Goal: Transaction & Acquisition: Obtain resource

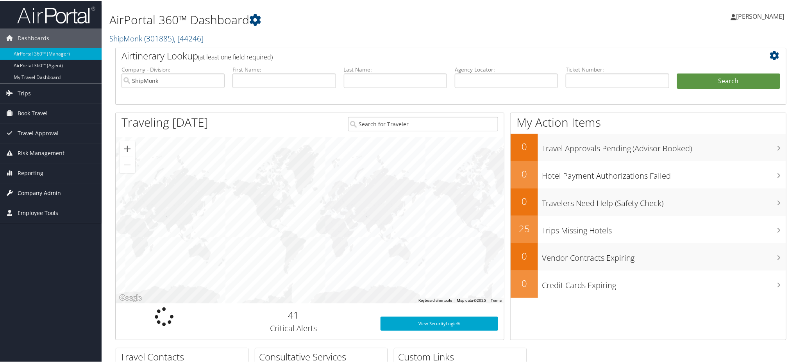
click at [38, 191] on span "Company Admin" at bounding box center [39, 192] width 43 height 20
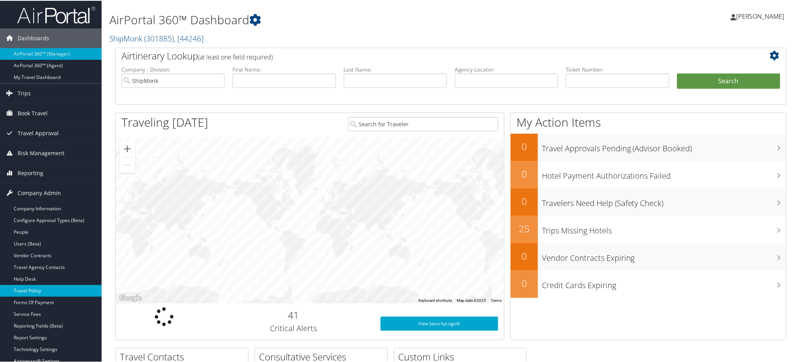
click at [38, 289] on link "Travel Policy" at bounding box center [51, 290] width 102 height 12
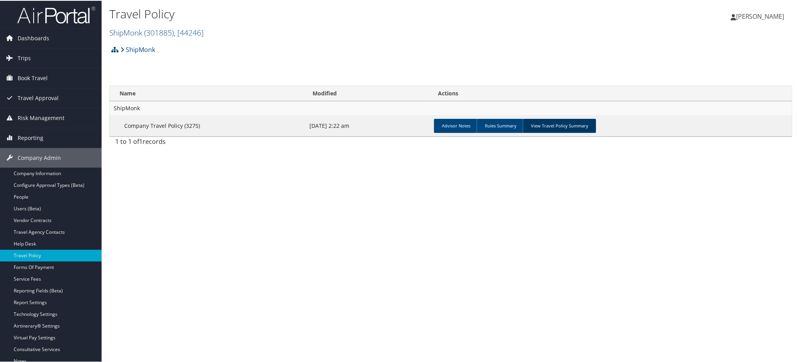
click at [551, 126] on link "View Travel Policy Summary" at bounding box center [559, 125] width 73 height 14
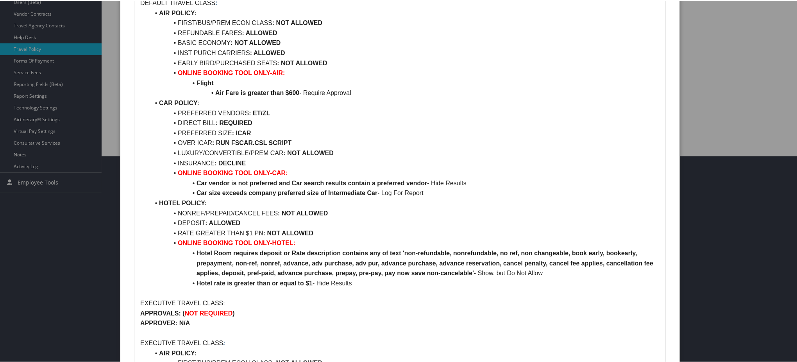
scroll to position [208, 0]
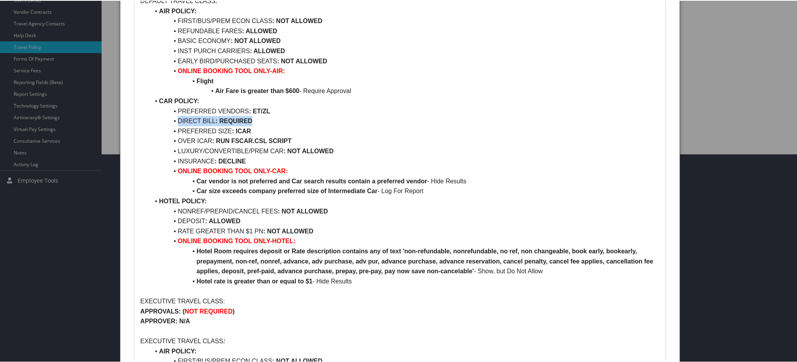
drag, startPoint x: 254, startPoint y: 122, endPoint x: 178, endPoint y: 123, distance: 76.6
click at [178, 123] on li "DIRECT BILL : REQUIRED" at bounding box center [405, 120] width 510 height 10
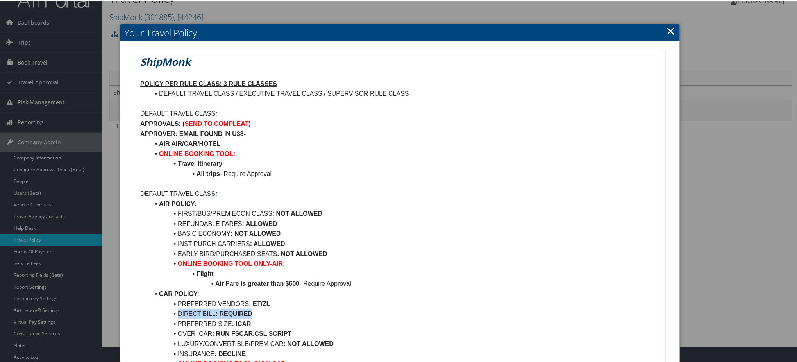
scroll to position [0, 0]
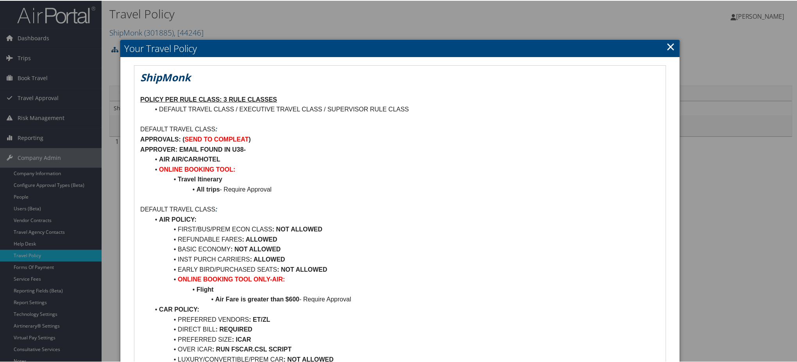
click at [668, 47] on link "×" at bounding box center [671, 46] width 9 height 16
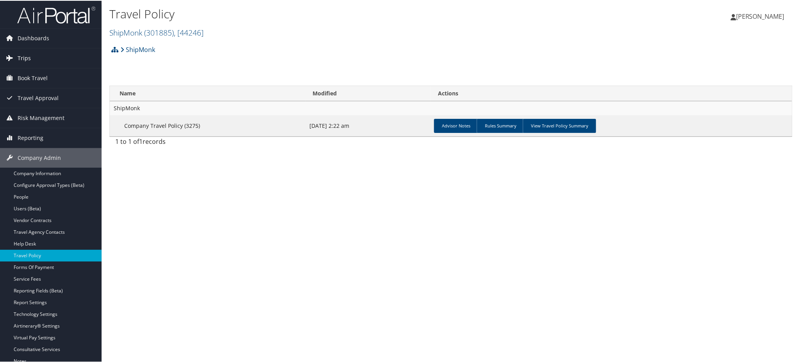
click at [21, 58] on span "Trips" at bounding box center [24, 58] width 13 height 20
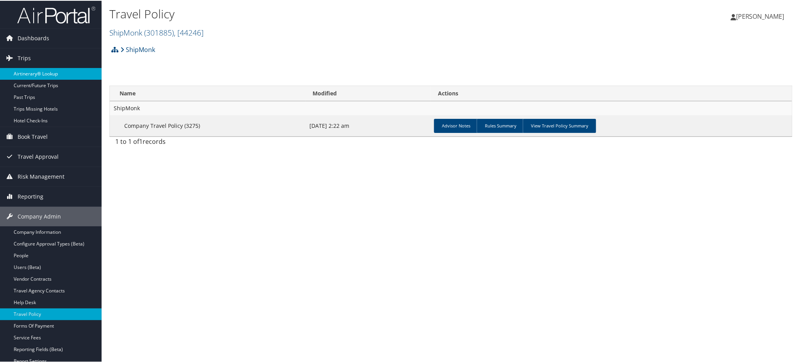
click at [34, 68] on link "Airtinerary® Lookup" at bounding box center [51, 73] width 102 height 12
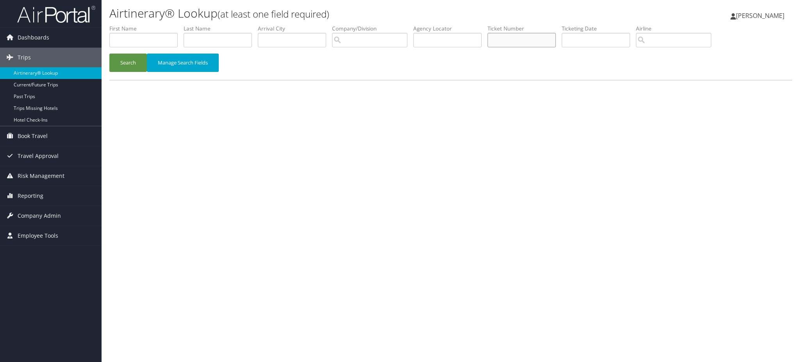
click at [520, 41] on input "text" at bounding box center [522, 40] width 68 height 14
paste input "DPK7H5"
type input "DPK7H5"
click at [122, 65] on button "Search" at bounding box center [128, 63] width 38 height 18
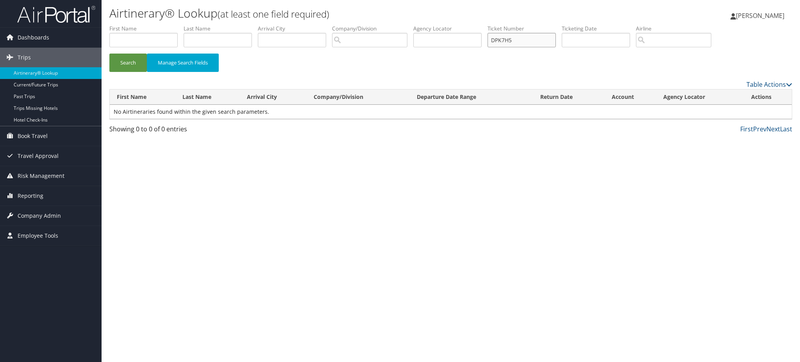
drag, startPoint x: 547, startPoint y: 38, endPoint x: 502, endPoint y: 48, distance: 45.3
click at [502, 48] on li "Ticket Number DPK7H5" at bounding box center [525, 39] width 74 height 29
paste input "DPK7H5"
type input "DPK7H5"
click at [464, 46] on input "text" at bounding box center [447, 40] width 68 height 14
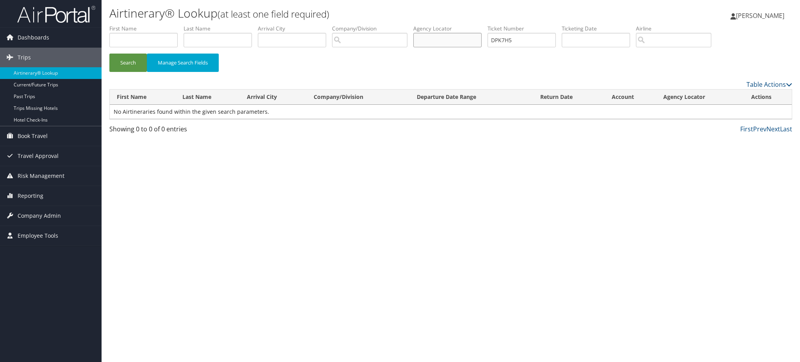
paste input "DPK7H5"
type input "DPK7H5"
drag, startPoint x: 536, startPoint y: 41, endPoint x: 450, endPoint y: 48, distance: 86.6
click at [447, 25] on ul "First Name Last Name Departure City Arrival City Company/Division Airport/City …" at bounding box center [450, 25] width 683 height 0
click at [116, 64] on button "Search" at bounding box center [128, 63] width 38 height 18
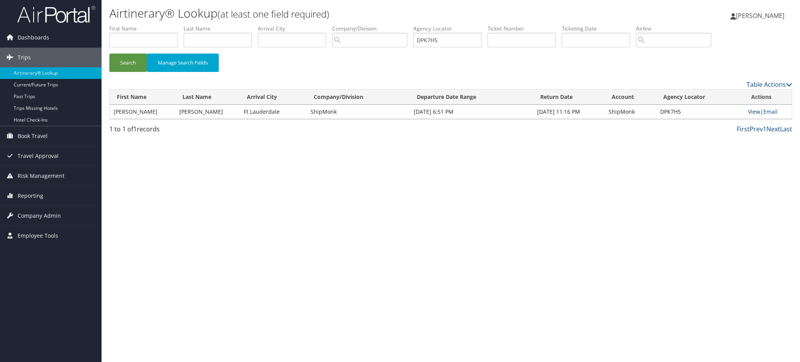
click at [751, 111] on link "View" at bounding box center [754, 111] width 12 height 7
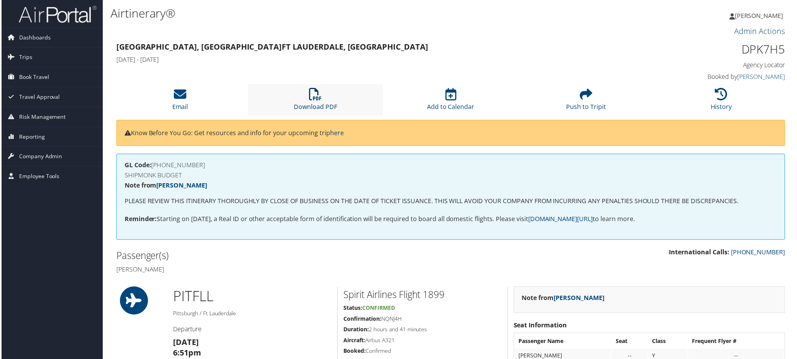
click at [313, 106] on link "Download PDF" at bounding box center [314, 102] width 43 height 19
click at [314, 108] on link "Download PDF" at bounding box center [314, 102] width 43 height 19
click at [376, 16] on h1 "Airtinerary®" at bounding box center [336, 13] width 455 height 16
click at [309, 108] on link "Download PDF" at bounding box center [314, 102] width 43 height 19
click at [16, 59] on link "Trips" at bounding box center [51, 58] width 102 height 20
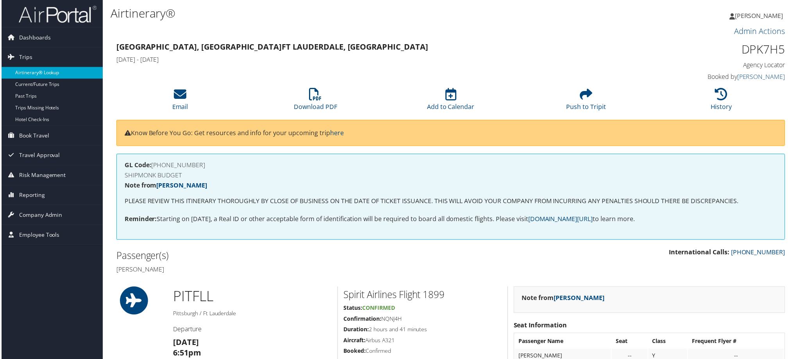
click at [32, 72] on link "Airtinerary® Lookup" at bounding box center [51, 73] width 102 height 12
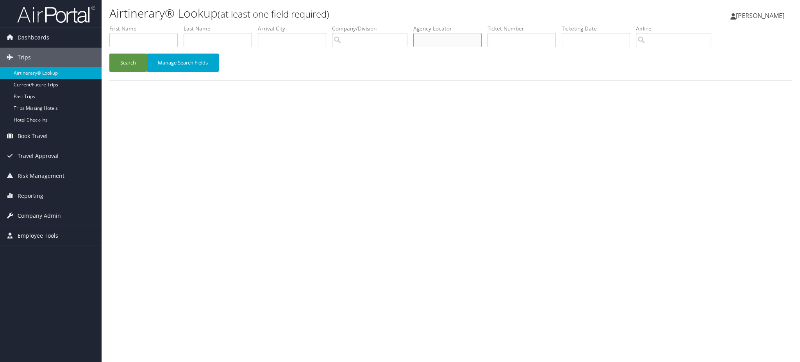
click at [445, 40] on input "text" at bounding box center [447, 40] width 68 height 14
paste input "DGLX44"
type input "DGLX44"
click at [122, 65] on button "Search" at bounding box center [128, 63] width 38 height 18
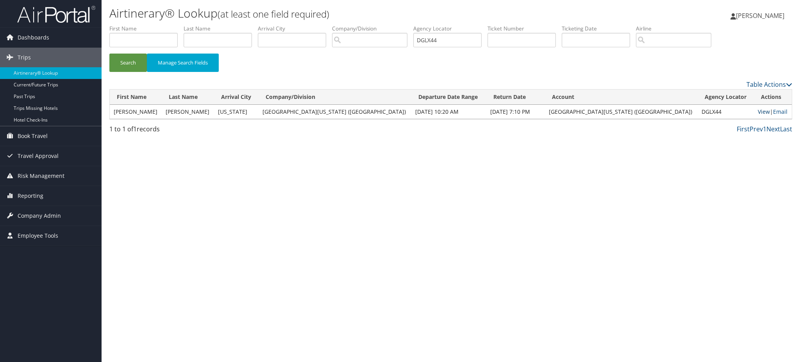
click at [758, 110] on link "View" at bounding box center [764, 111] width 12 height 7
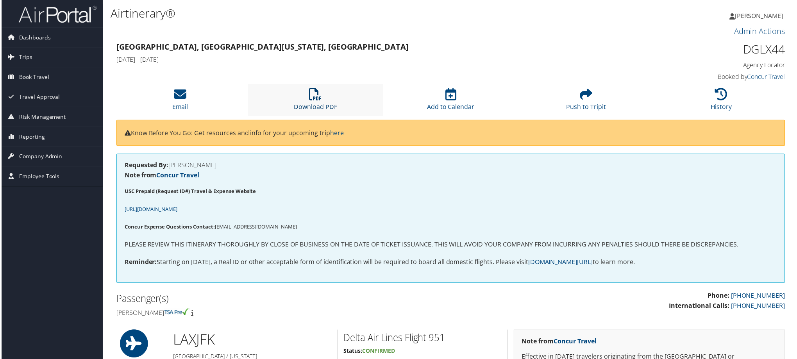
click at [317, 108] on link "Download PDF" at bounding box center [314, 102] width 43 height 19
click at [314, 104] on link "Download PDF" at bounding box center [314, 102] width 43 height 19
